Goal: Task Accomplishment & Management: Manage account settings

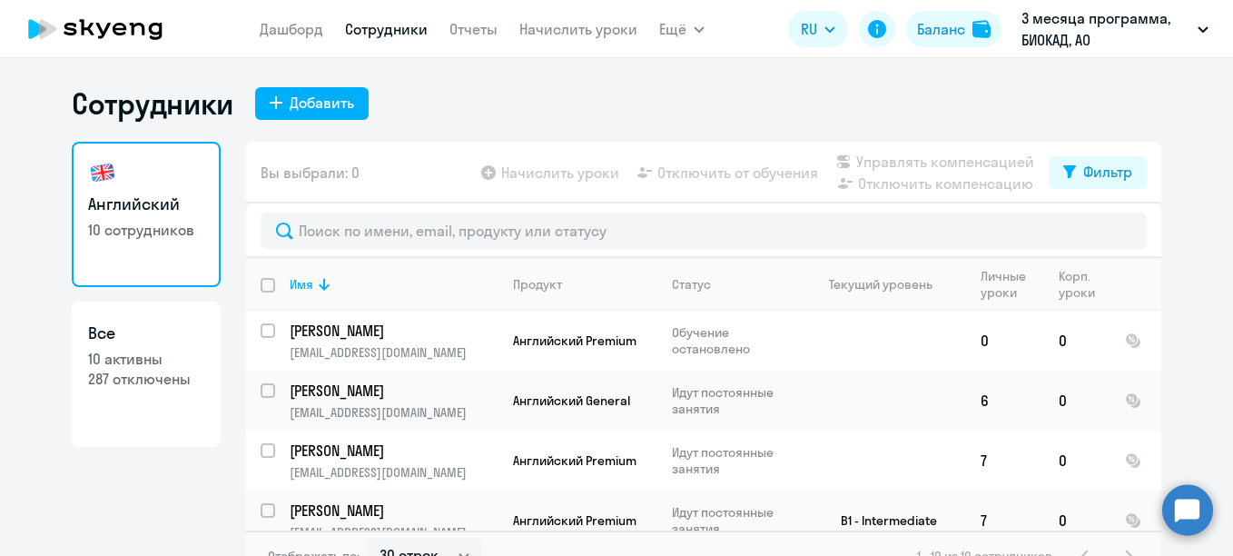
select select "30"
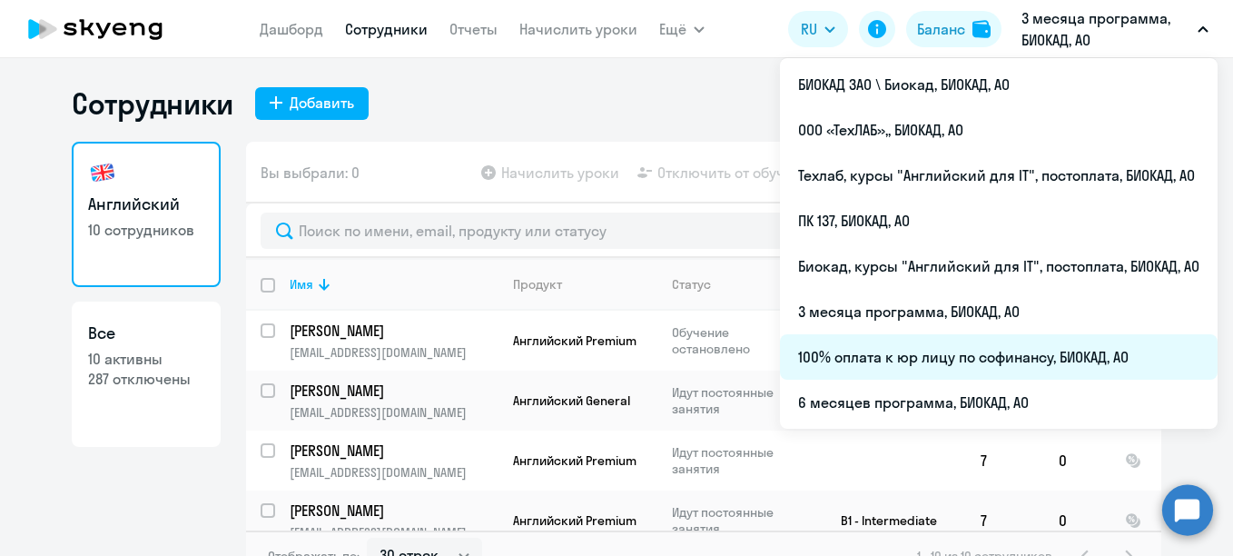
click at [855, 367] on li "100% оплата к юр лицу по софинансу, БИОКАД, АО" at bounding box center [999, 356] width 438 height 45
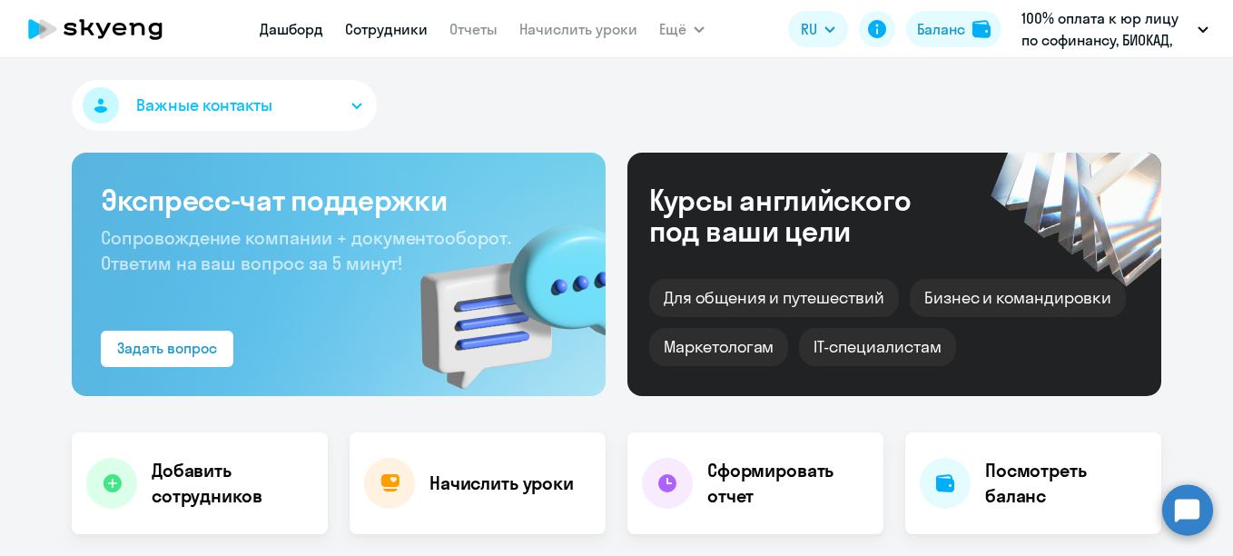
click at [370, 29] on link "Сотрудники" at bounding box center [386, 29] width 83 height 18
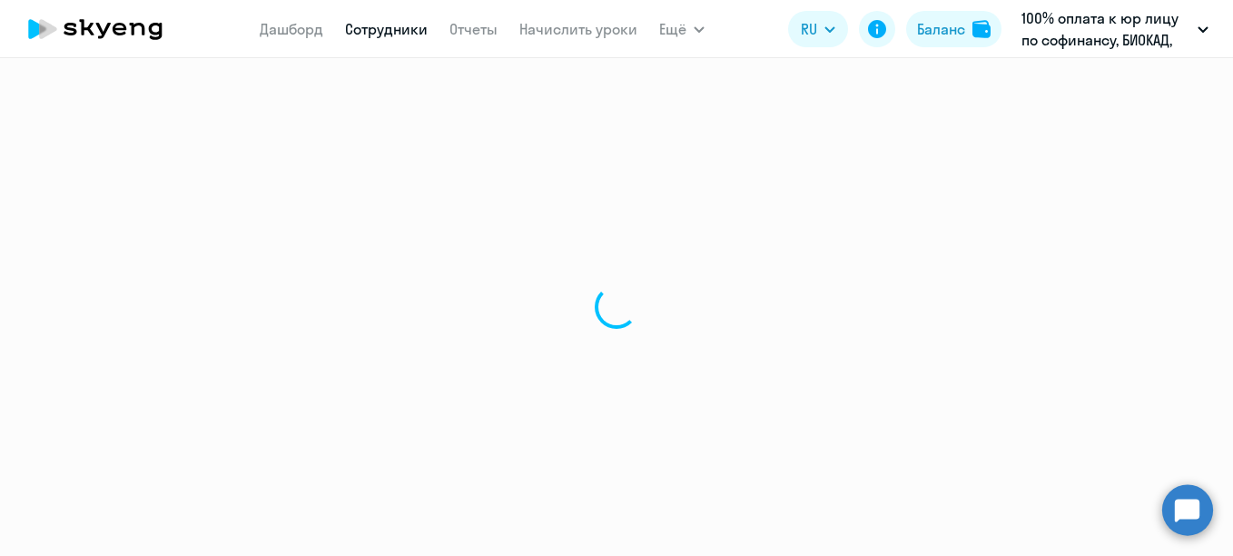
select select "30"
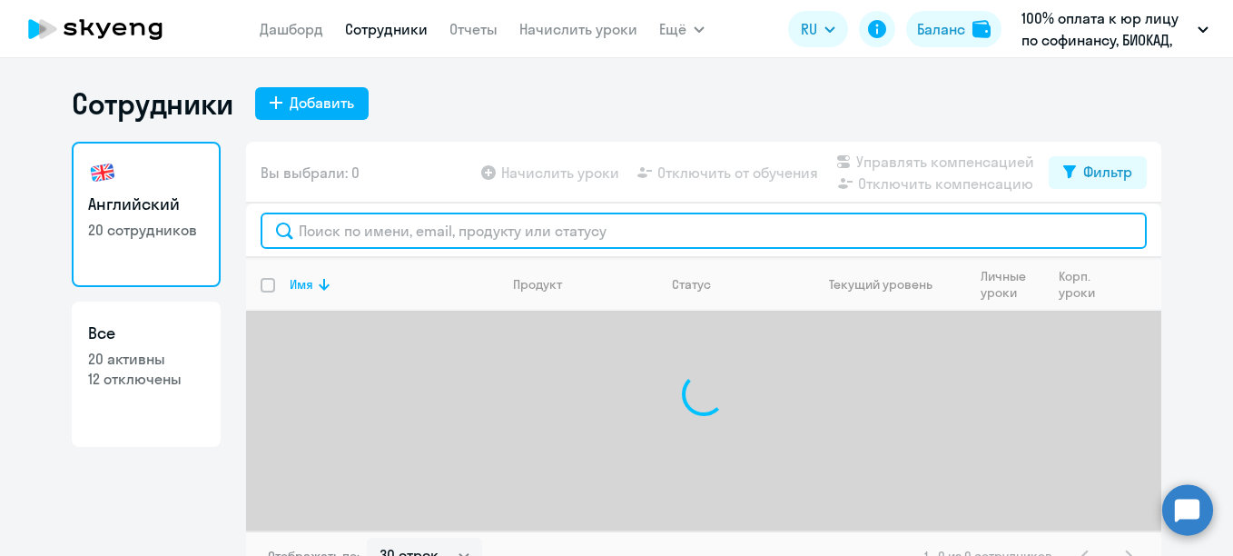
click at [423, 231] on input "text" at bounding box center [704, 230] width 886 height 36
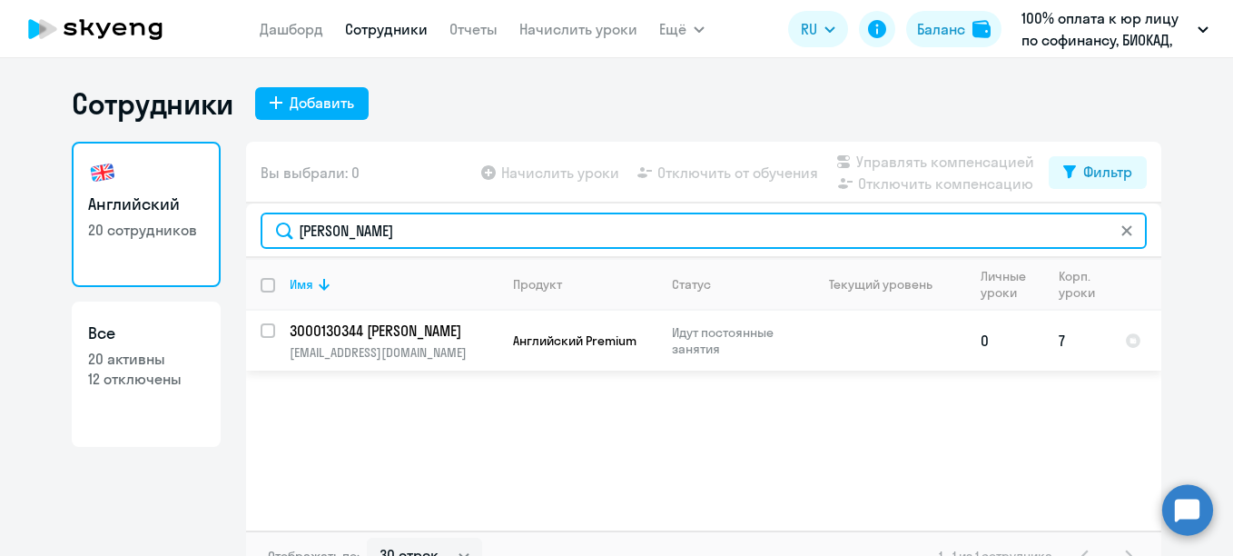
type input "[PERSON_NAME]"
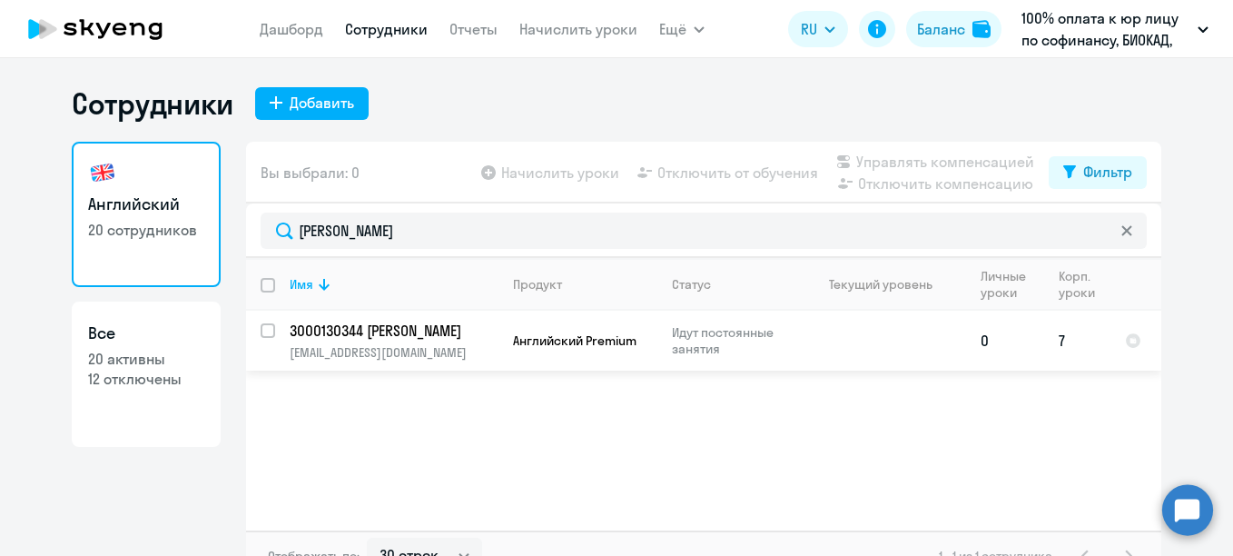
click at [375, 327] on p "3000130344 [PERSON_NAME]" at bounding box center [392, 331] width 205 height 20
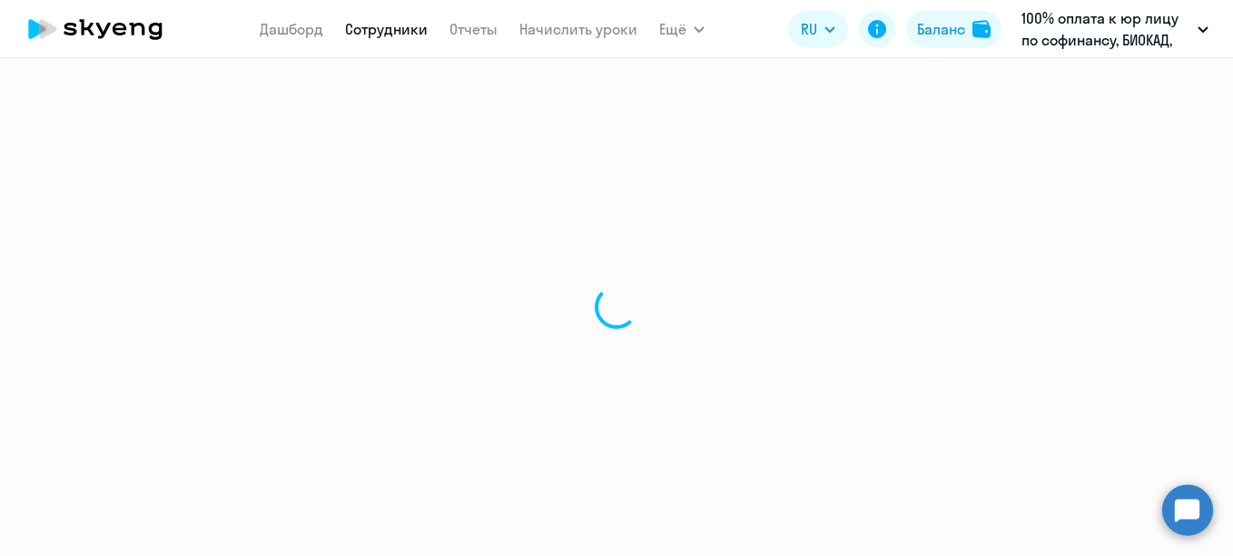
select select "english"
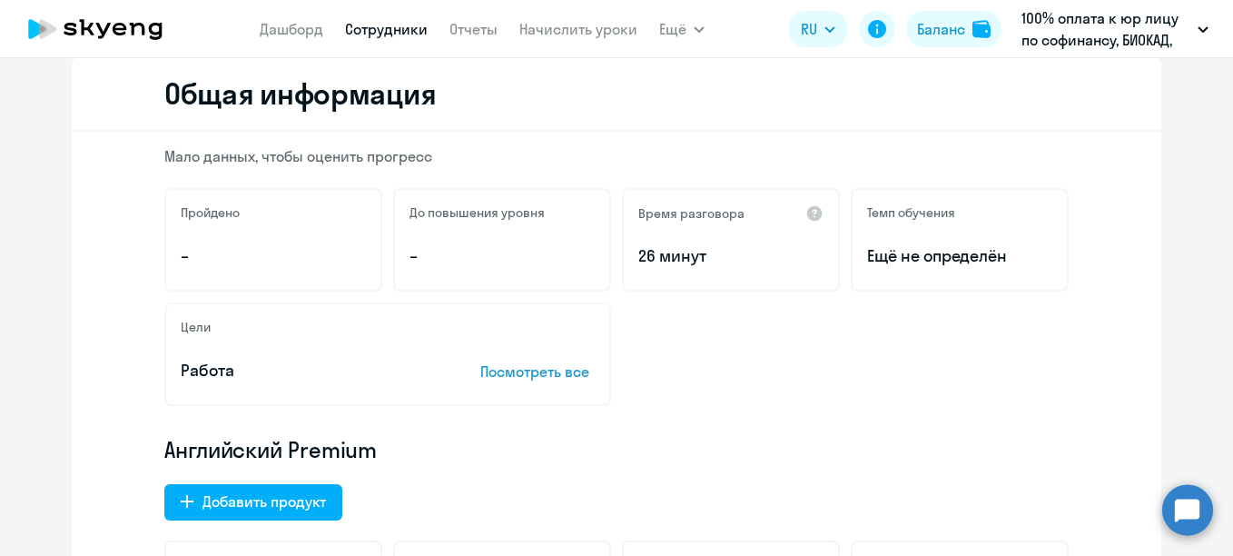
scroll to position [5, 0]
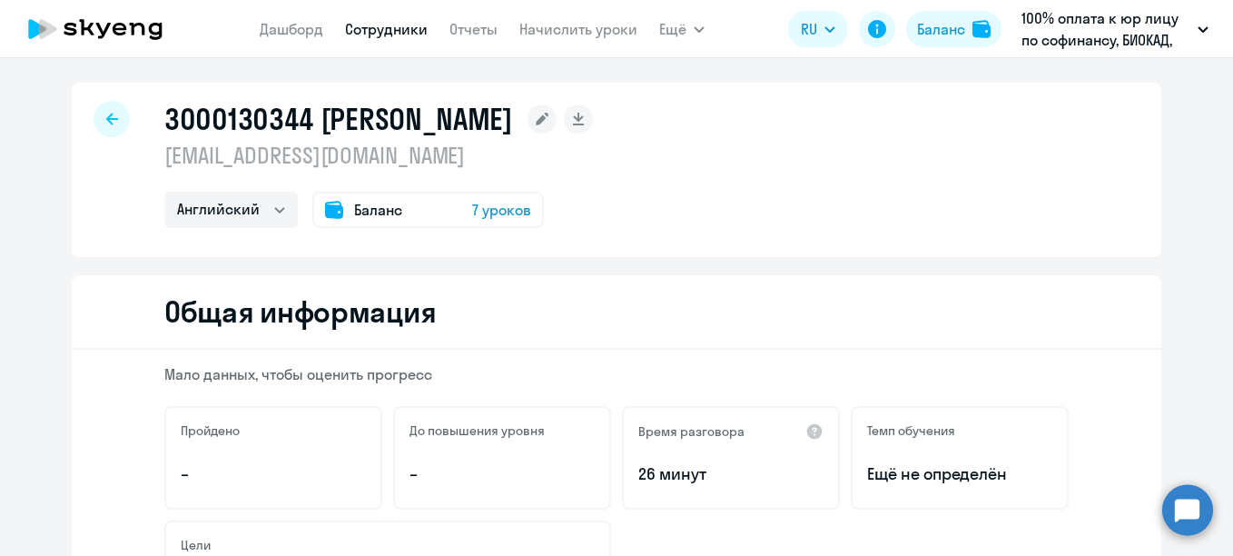
click at [428, 214] on div "Баланс 7 уроков" at bounding box center [428, 210] width 232 height 36
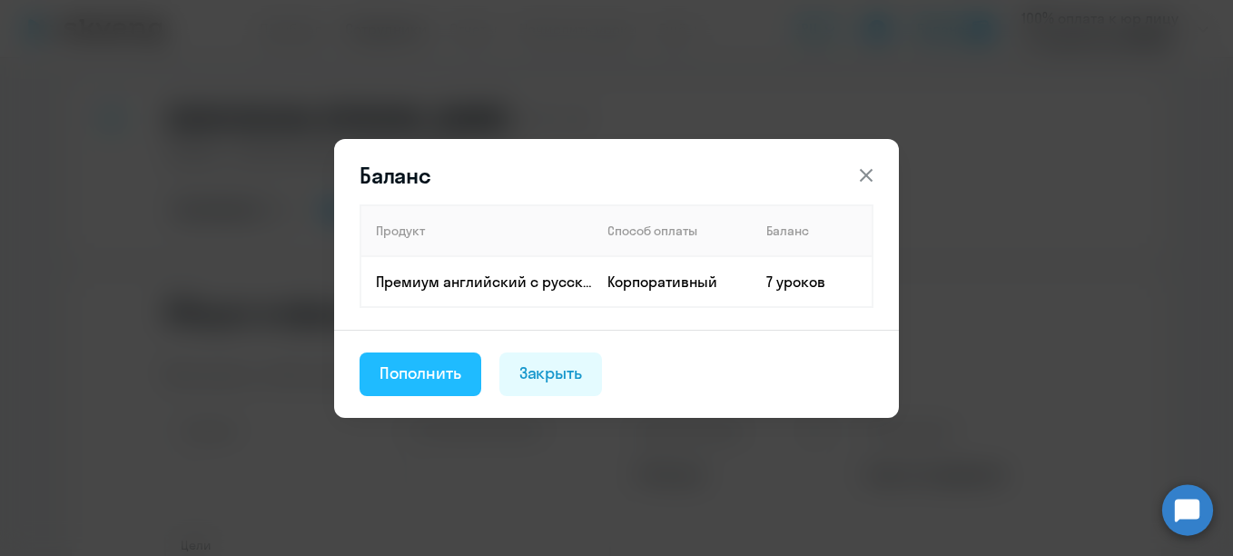
click at [444, 369] on div "Пополнить" at bounding box center [421, 373] width 82 height 24
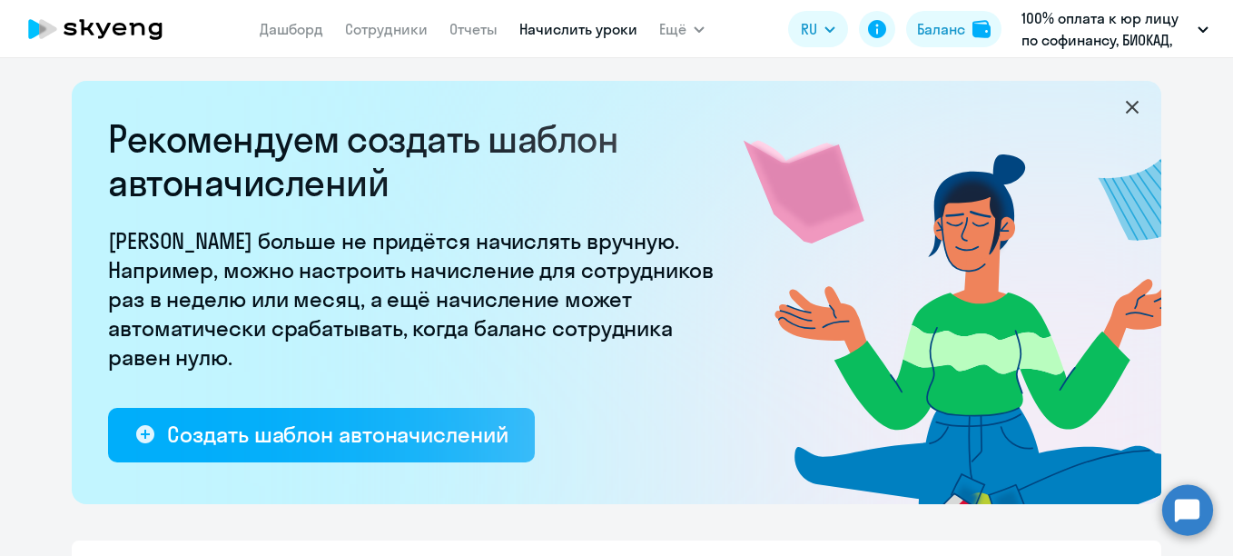
select select "10"
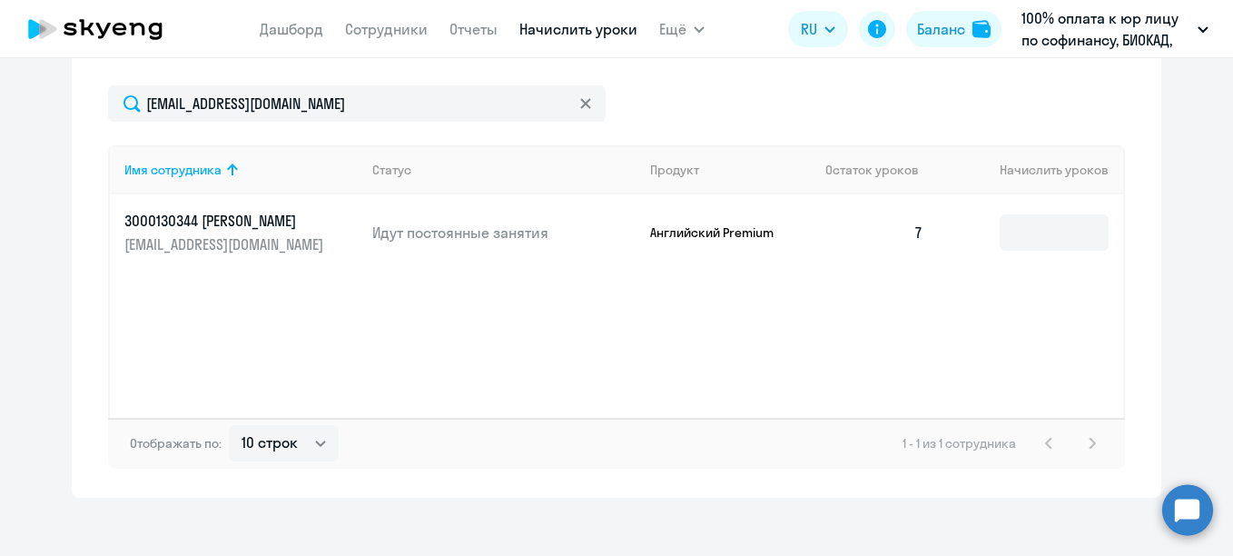
scroll to position [779, 0]
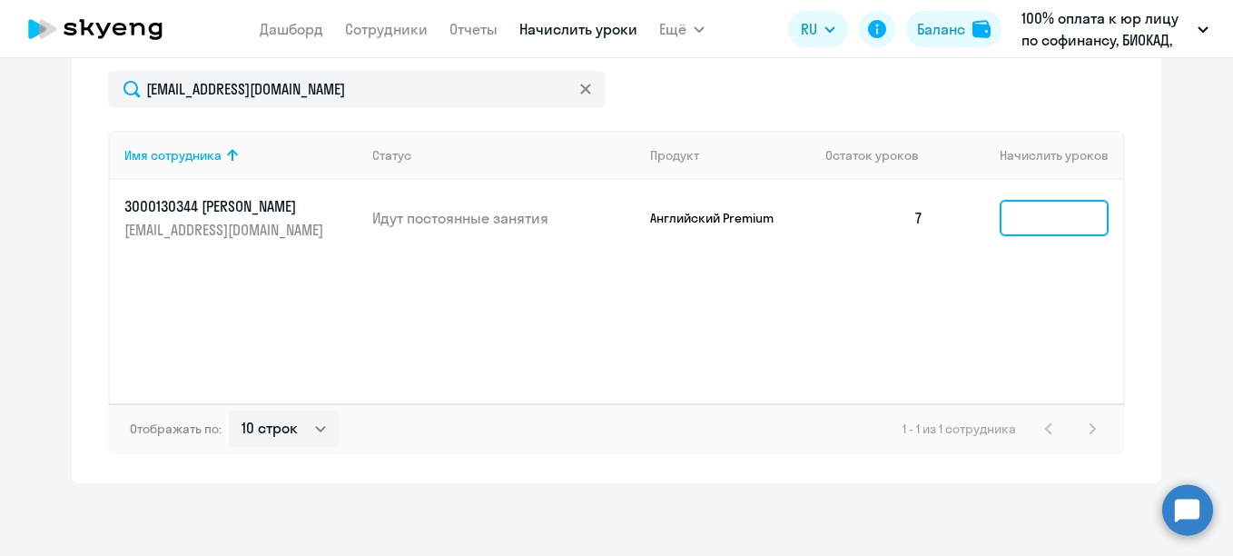
click at [1060, 220] on input at bounding box center [1054, 218] width 109 height 36
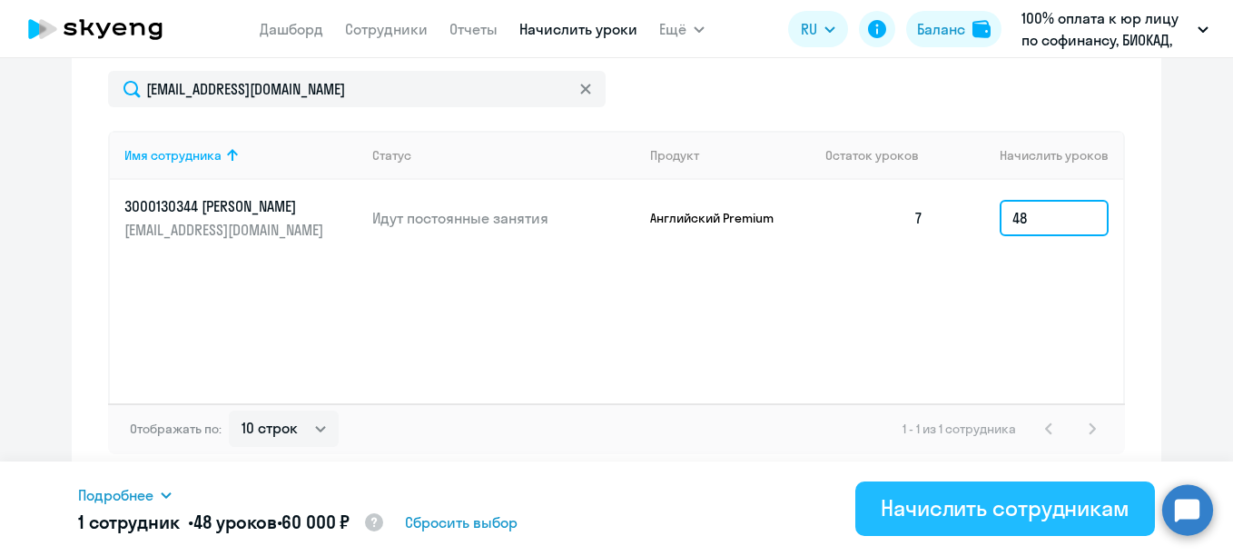
type input "48"
click at [959, 504] on div "Начислить сотрудникам" at bounding box center [1005, 507] width 249 height 29
